Goal: Task Accomplishment & Management: Manage account settings

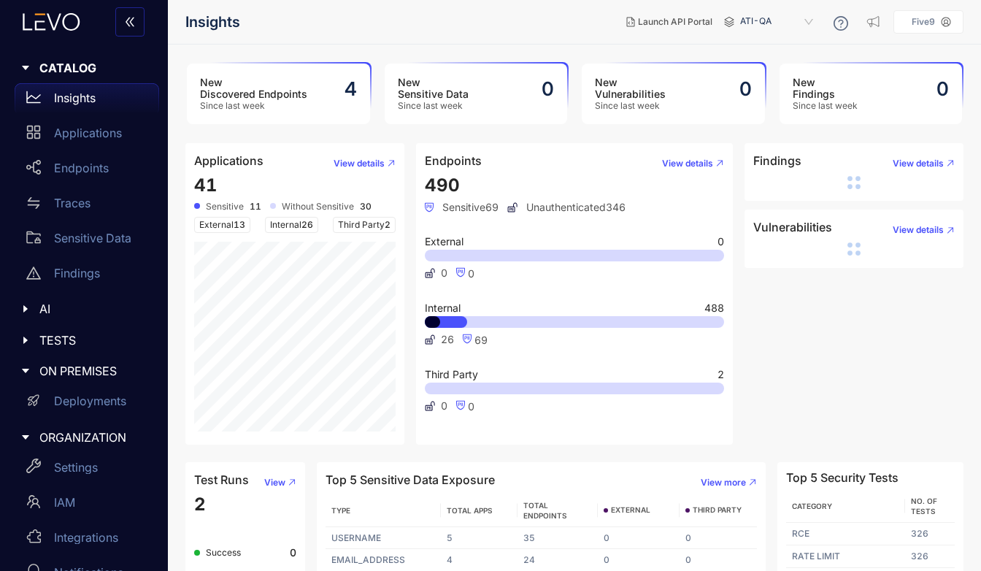
click at [941, 21] on div "Five9" at bounding box center [923, 22] width 35 height 10
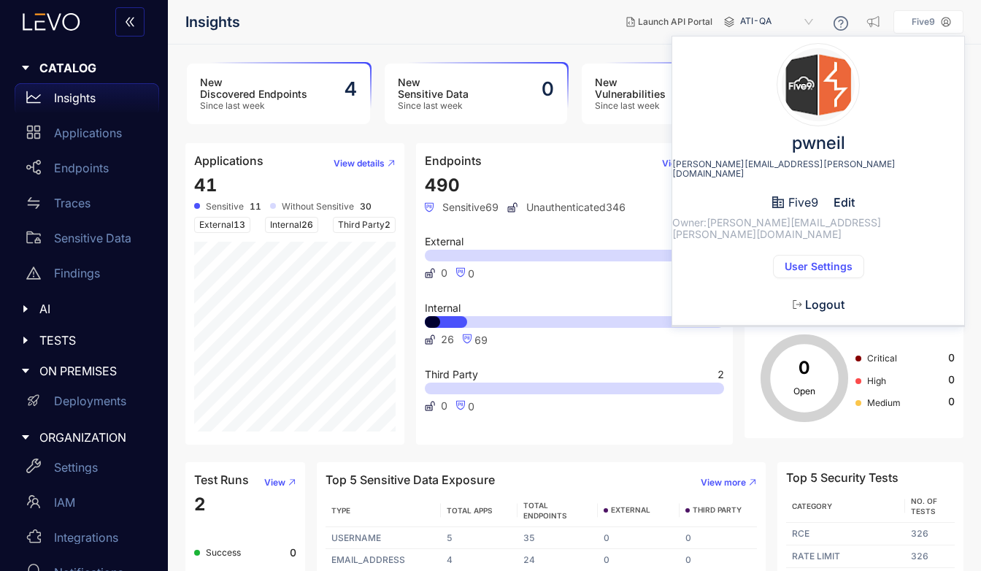
click at [901, 117] on div "pwneil [PERSON_NAME][EMAIL_ADDRESS][PERSON_NAME][DOMAIN_NAME] Five9 Edit Owner:…" at bounding box center [818, 187] width 292 height 278
click at [946, 19] on icon at bounding box center [946, 22] width 10 height 10
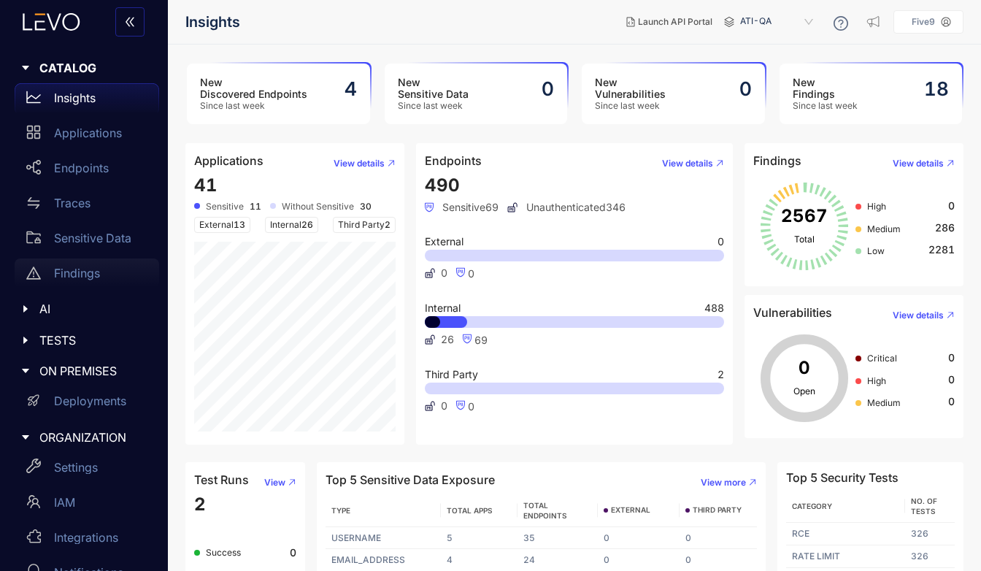
scroll to position [31, 0]
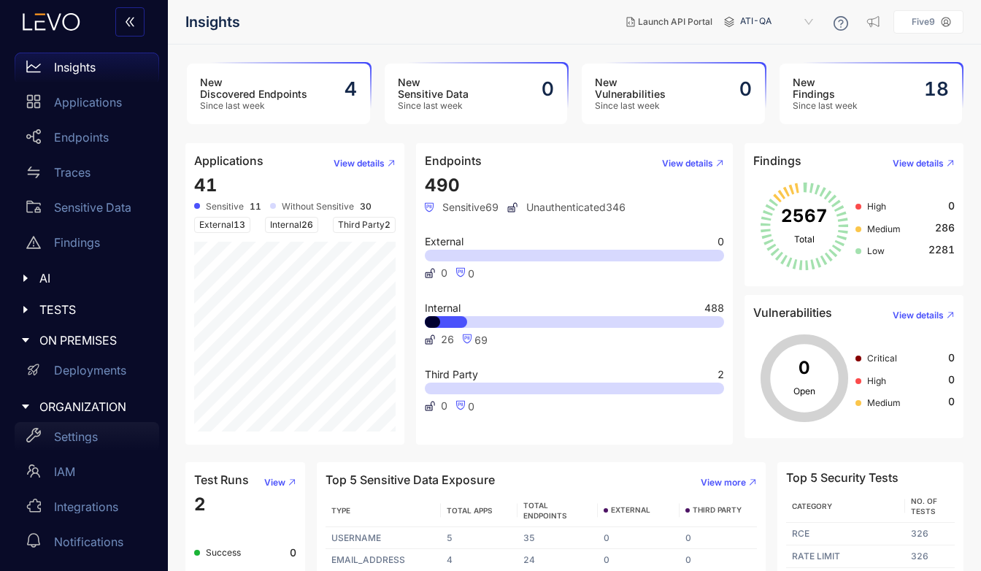
click at [91, 430] on p "Settings" at bounding box center [76, 436] width 44 height 13
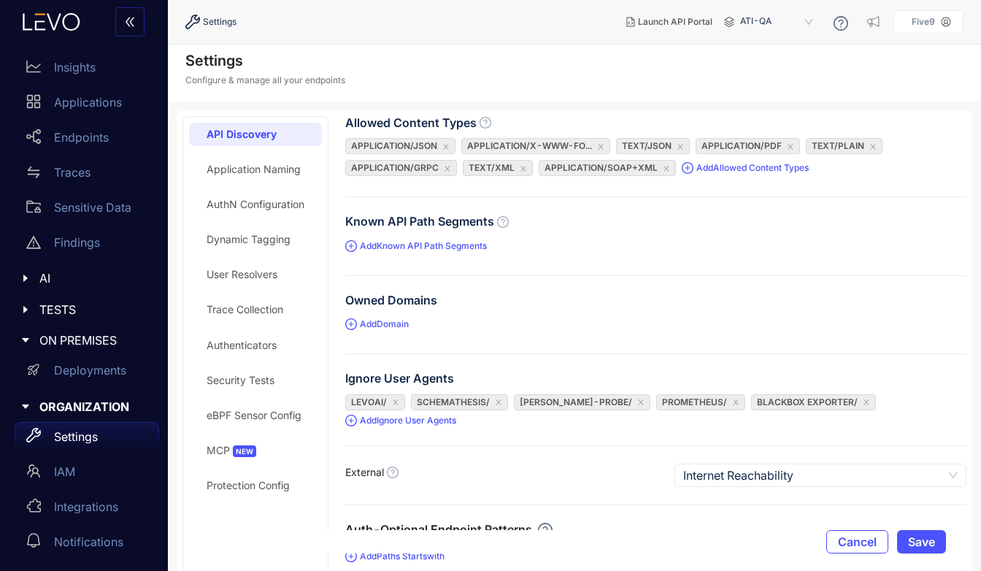
click at [266, 162] on div "Application Naming" at bounding box center [255, 169] width 133 height 23
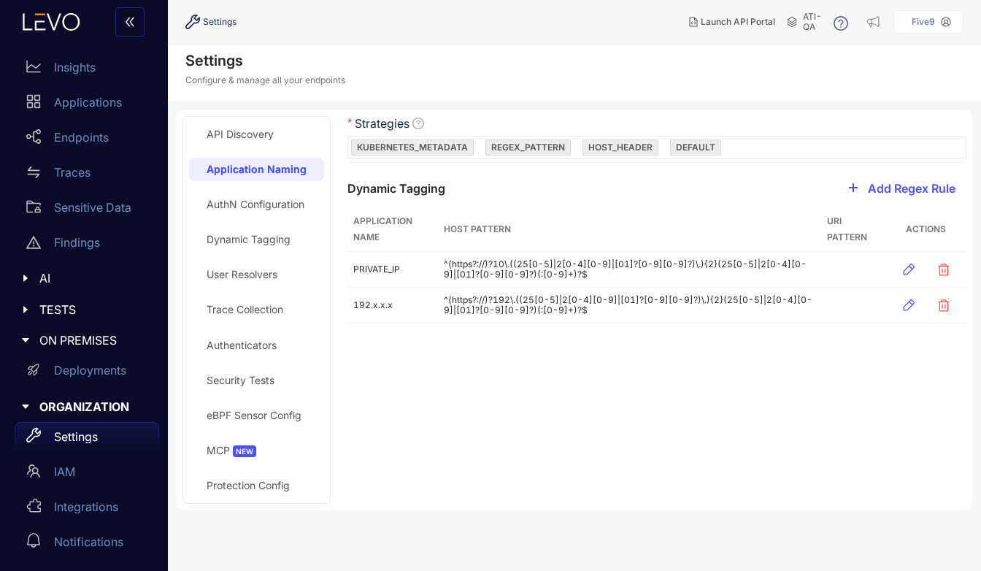
click at [273, 198] on div "AuthN Configuration" at bounding box center [256, 204] width 98 height 12
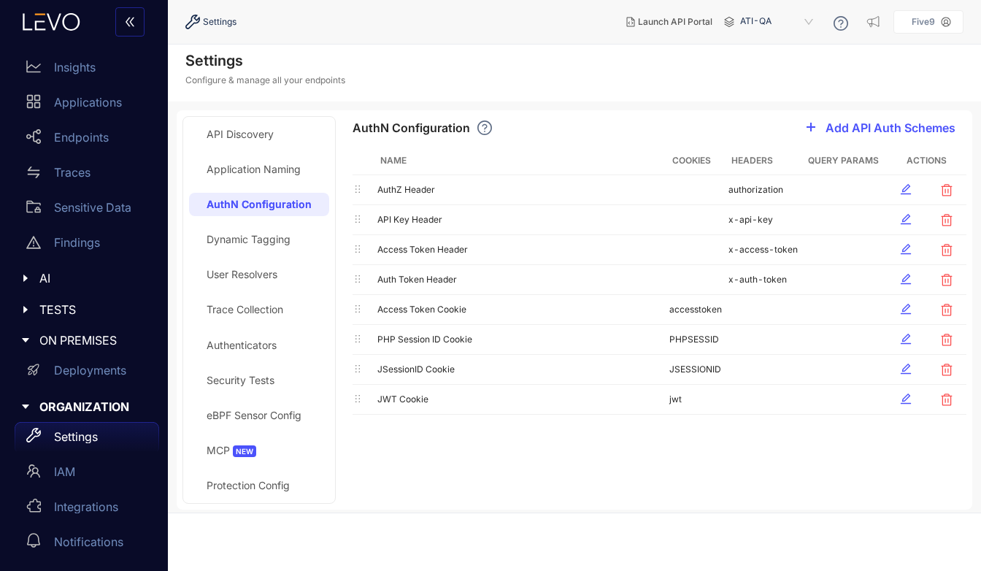
click at [266, 344] on div "Authenticators" at bounding box center [242, 345] width 70 height 12
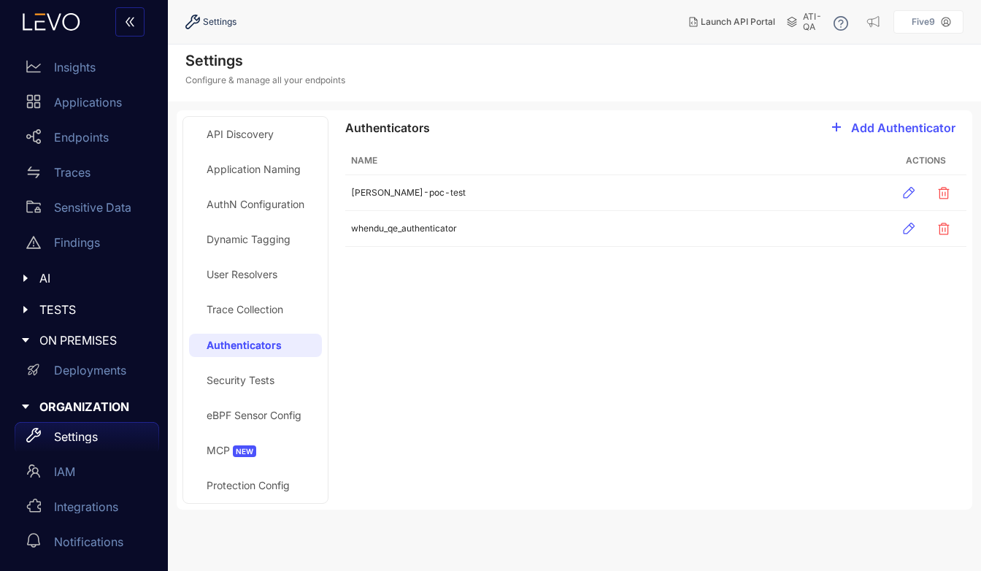
click at [259, 374] on div "Security Tests" at bounding box center [241, 380] width 68 height 12
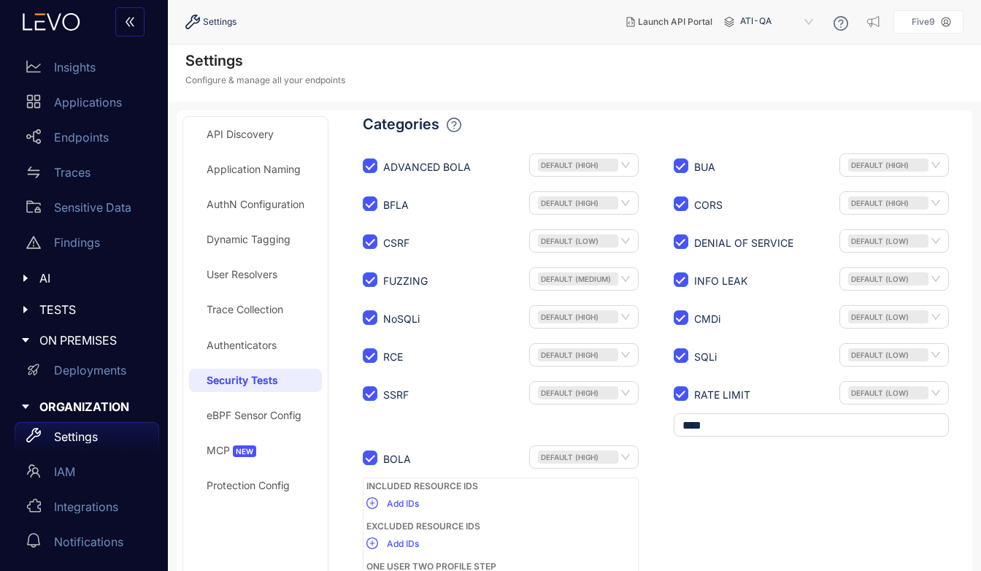
click at [255, 342] on div "Authenticators" at bounding box center [242, 345] width 70 height 12
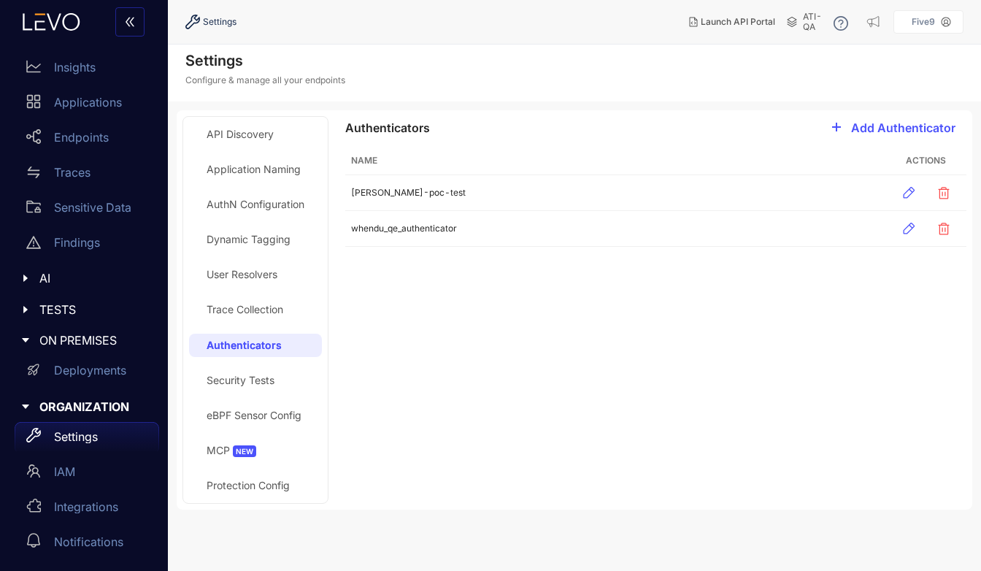
click at [255, 377] on div "Security Tests" at bounding box center [241, 380] width 68 height 12
